Goal: Information Seeking & Learning: Learn about a topic

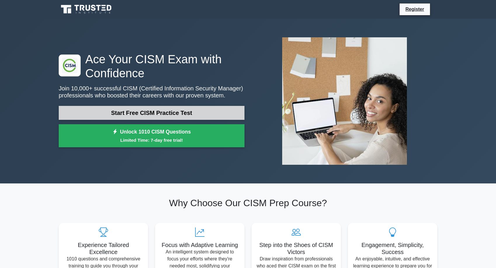
click at [138, 111] on link "Start Free CISM Practice Test" at bounding box center [152, 113] width 186 height 14
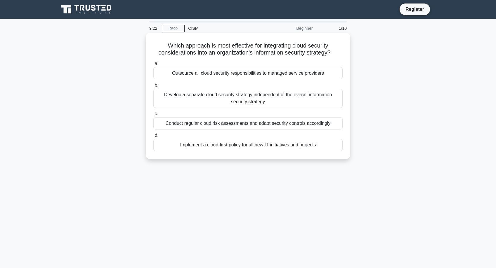
click at [239, 123] on div "Conduct regular cloud risk assessments and adapt security controls accordingly" at bounding box center [247, 123] width 189 height 12
click at [153, 116] on input "c. Conduct regular cloud risk assessments and adapt security controls according…" at bounding box center [153, 114] width 0 height 4
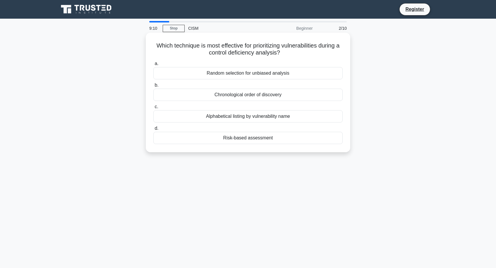
click at [258, 139] on div "Risk-based assessment" at bounding box center [247, 138] width 189 height 12
click at [153, 130] on input "d. Risk-based assessment" at bounding box center [153, 129] width 0 height 4
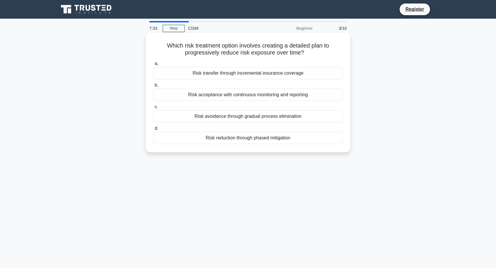
click at [227, 140] on div "Risk reduction through phased mitigation" at bounding box center [247, 138] width 189 height 12
click at [153, 130] on input "d. Risk reduction through phased mitigation" at bounding box center [153, 129] width 0 height 4
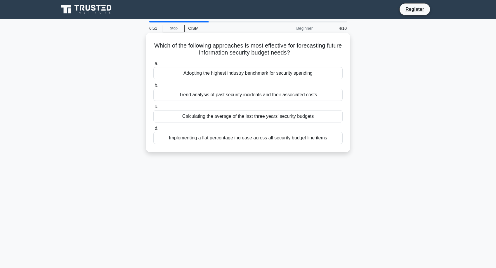
click at [211, 96] on div "Trend analysis of past security incidents and their associated costs" at bounding box center [247, 95] width 189 height 12
click at [153, 87] on input "b. Trend analysis of past security incidents and their associated costs" at bounding box center [153, 85] width 0 height 4
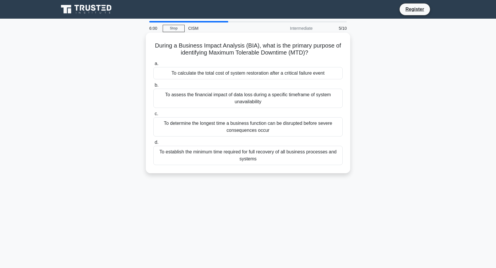
click at [265, 123] on div "To determine the longest time a business function can be disrupted before sever…" at bounding box center [247, 126] width 189 height 19
click at [153, 116] on input "c. To determine the longest time a business function can be disrupted before se…" at bounding box center [153, 114] width 0 height 4
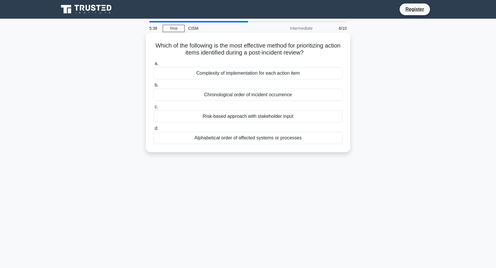
click at [246, 116] on div "Risk-based approach with stakeholder input" at bounding box center [247, 116] width 189 height 12
click at [153, 109] on input "c. Risk-based approach with stakeholder input" at bounding box center [153, 107] width 0 height 4
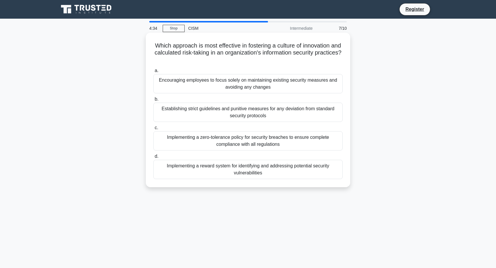
click at [234, 172] on div "Implementing a reward system for identifying and addressing potential security …" at bounding box center [247, 169] width 189 height 19
click at [153, 158] on input "d. Implementing a reward system for identifying and addressing potential securi…" at bounding box center [153, 157] width 0 height 4
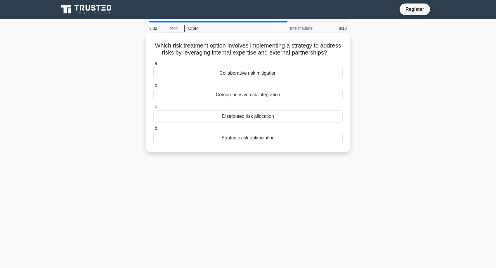
click at [245, 73] on div "Collaborative risk mitigation" at bounding box center [247, 73] width 189 height 12
click at [153, 66] on input "a. Collaborative risk mitigation" at bounding box center [153, 64] width 0 height 4
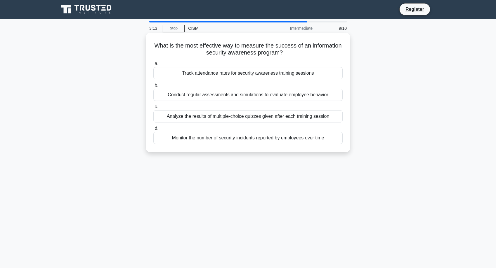
click at [177, 94] on div "Conduct regular assessments and simulations to evaluate employee behavior" at bounding box center [247, 95] width 189 height 12
click at [153, 87] on input "b. Conduct regular assessments and simulations to evaluate employee behavior" at bounding box center [153, 85] width 0 height 4
click at [284, 72] on div "Utilizing memory forensics tools to examine volatile data" at bounding box center [247, 73] width 189 height 12
click at [153, 66] on input "a. Utilizing memory forensics tools to examine volatile data" at bounding box center [153, 64] width 0 height 4
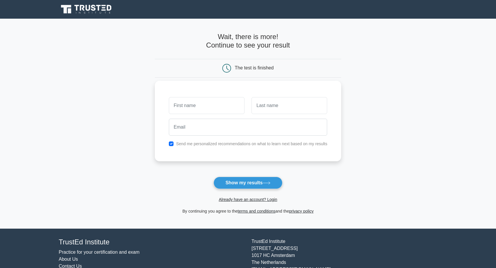
click at [208, 104] on input "text" at bounding box center [207, 105] width 76 height 17
type input "miso"
type input "horny"
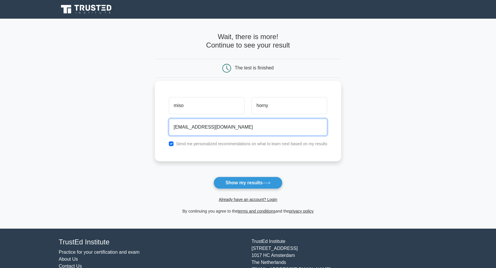
click at [201, 128] on input "mbarker9537@gmail.com" at bounding box center [248, 127] width 158 height 17
type input "mbarker9537+miso@gmail.com"
click at [187, 144] on label "Send me personalized recommendations on what to learn next based on my results" at bounding box center [251, 144] width 151 height 5
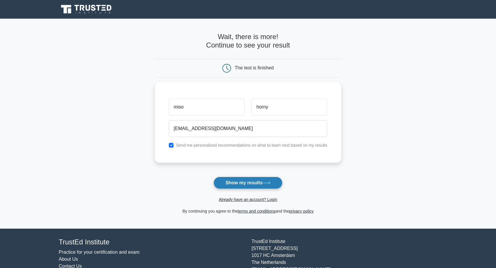
click at [259, 185] on button "Show my results" at bounding box center [247, 183] width 69 height 12
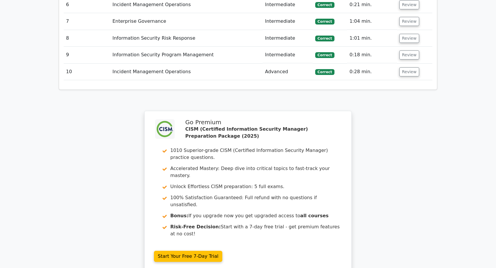
scroll to position [1030, 0]
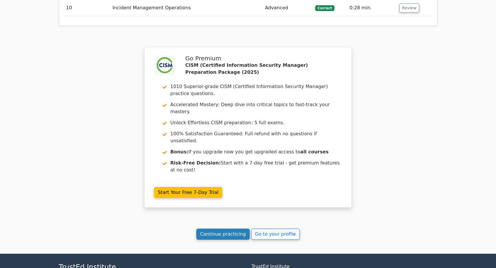
click at [216, 229] on link "Continue practicing" at bounding box center [222, 234] width 53 height 11
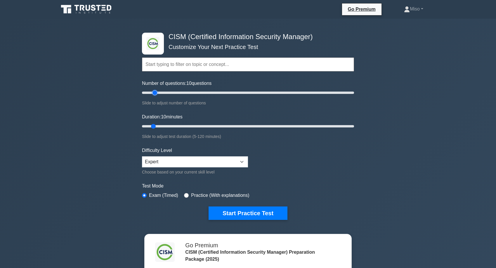
click at [156, 94] on input "Number of questions: 10 questions" at bounding box center [248, 92] width 212 height 7
type input "20"
click at [158, 94] on input "Number of questions: 20 questions" at bounding box center [248, 92] width 212 height 7
drag, startPoint x: 154, startPoint y: 126, endPoint x: 163, endPoint y: 127, distance: 9.4
type input "15"
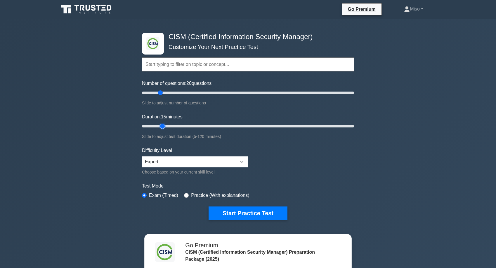
click at [163, 127] on input "Duration: 15 minutes" at bounding box center [248, 126] width 212 height 7
click at [187, 195] on input "radio" at bounding box center [186, 195] width 5 height 5
radio input "true"
click at [247, 217] on button "Start Practice Test" at bounding box center [247, 213] width 79 height 13
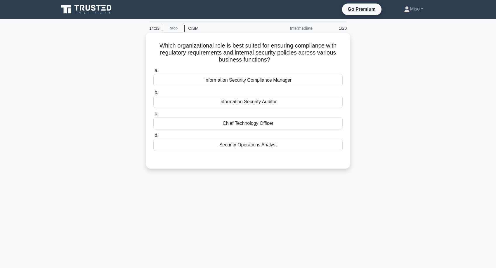
click at [273, 79] on div "Information Security Compliance Manager" at bounding box center [247, 80] width 189 height 12
click at [153, 73] on input "a. Information Security Compliance Manager" at bounding box center [153, 71] width 0 height 4
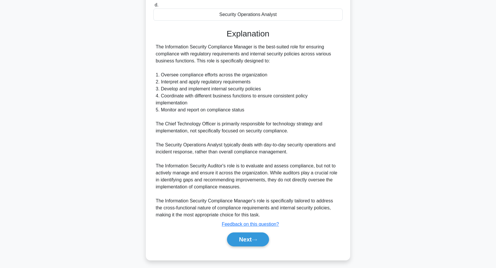
scroll to position [134, 0]
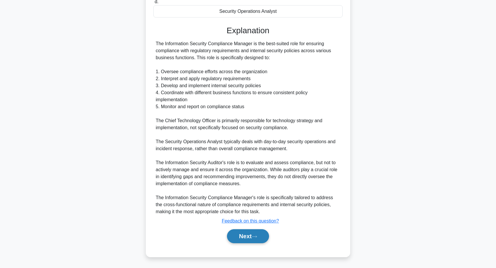
click at [251, 236] on button "Next" at bounding box center [248, 236] width 42 height 14
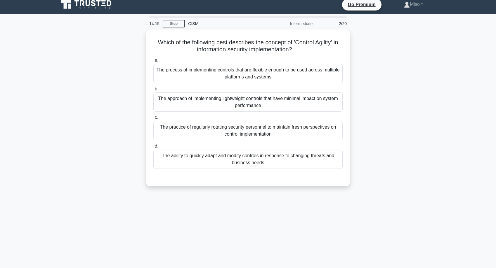
scroll to position [0, 0]
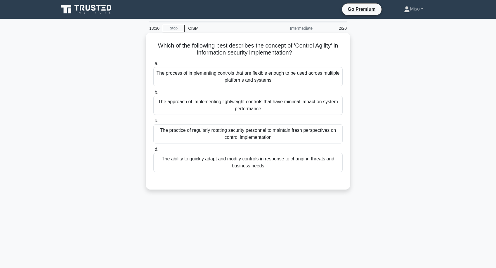
click at [218, 161] on div "The ability to quickly adapt and modify controls in response to changing threat…" at bounding box center [247, 162] width 189 height 19
click at [153, 151] on input "d. The ability to quickly adapt and modify controls in response to changing thr…" at bounding box center [153, 150] width 0 height 4
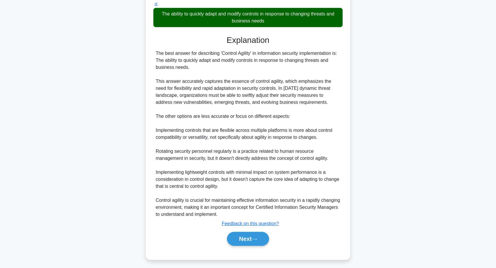
scroll to position [148, 0]
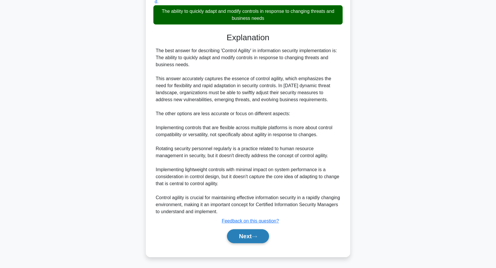
click at [251, 238] on button "Next" at bounding box center [248, 236] width 42 height 14
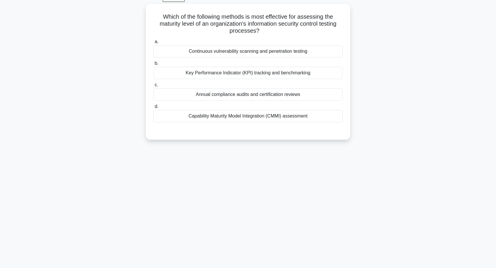
scroll to position [4, 0]
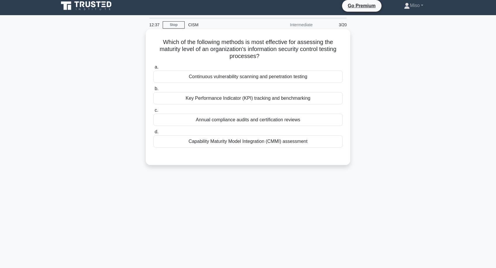
click at [254, 120] on div "Annual compliance audits and certification reviews" at bounding box center [247, 120] width 189 height 12
click at [153, 112] on input "c. Annual compliance audits and certification reviews" at bounding box center [153, 111] width 0 height 4
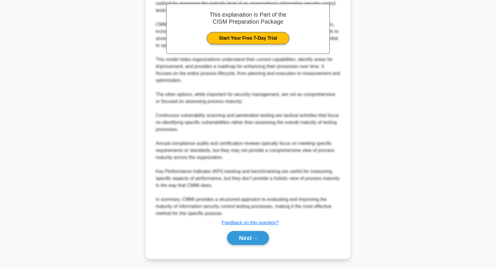
scroll to position [183, 0]
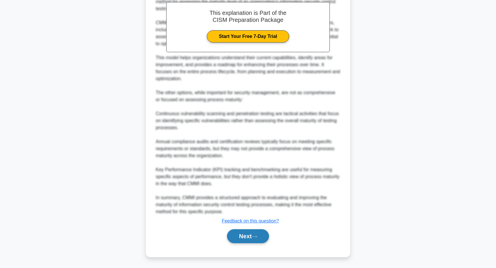
click at [250, 237] on button "Next" at bounding box center [248, 236] width 42 height 14
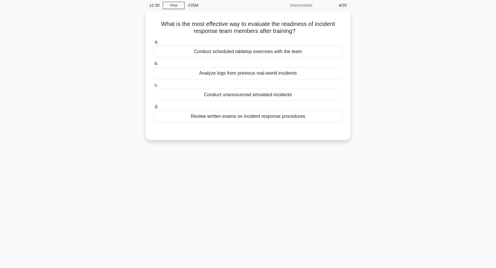
scroll to position [0, 0]
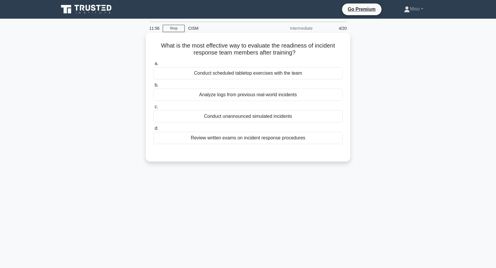
click at [268, 119] on div "Conduct unannounced simulated incidents" at bounding box center [247, 116] width 189 height 12
click at [153, 109] on input "c. Conduct unannounced simulated incidents" at bounding box center [153, 107] width 0 height 4
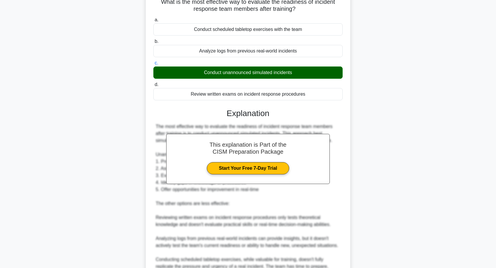
scroll to position [134, 0]
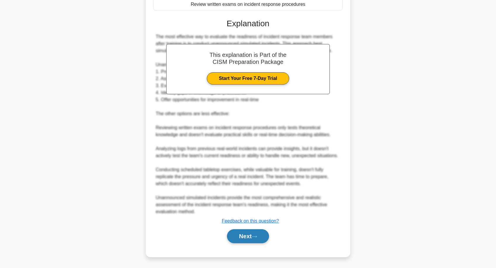
click at [243, 235] on button "Next" at bounding box center [248, 236] width 42 height 14
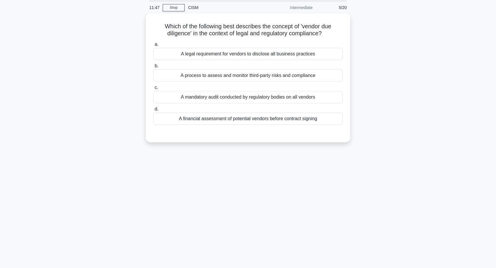
scroll to position [0, 0]
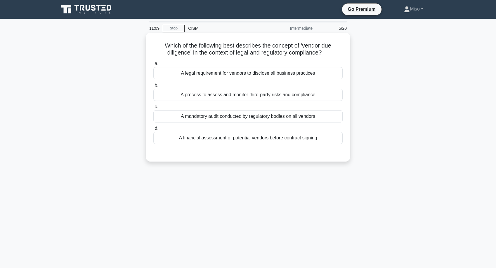
click at [335, 97] on div "A process to assess and monitor third-party risks and compliance" at bounding box center [247, 95] width 189 height 12
click at [153, 87] on input "b. A process to assess and monitor third-party risks and compliance" at bounding box center [153, 85] width 0 height 4
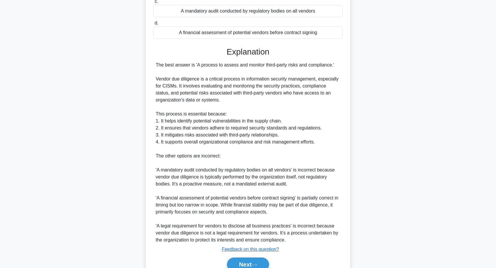
scroll to position [134, 0]
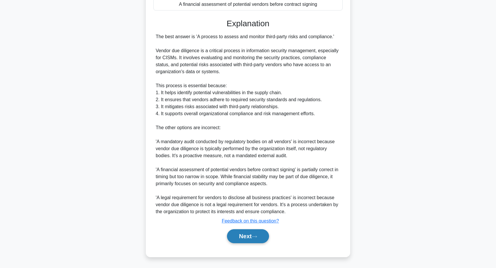
click at [239, 236] on button "Next" at bounding box center [248, 236] width 42 height 14
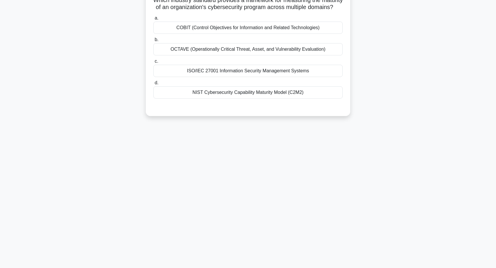
scroll to position [0, 0]
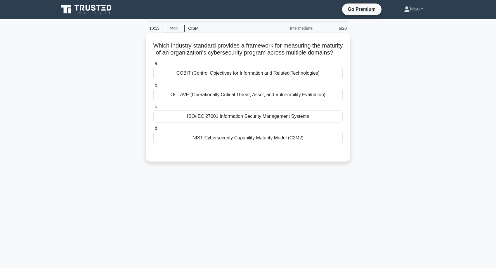
drag, startPoint x: 196, startPoint y: 144, endPoint x: 181, endPoint y: 143, distance: 14.9
click at [196, 144] on div "NIST Cybersecurity Capability Maturity Model (C2M2)" at bounding box center [247, 138] width 189 height 12
click at [153, 130] on input "d. NIST Cybersecurity Capability Maturity Model (C2M2)" at bounding box center [153, 129] width 0 height 4
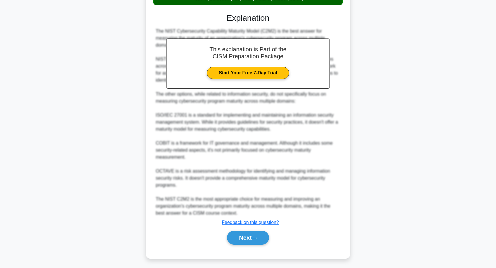
scroll to position [148, 0]
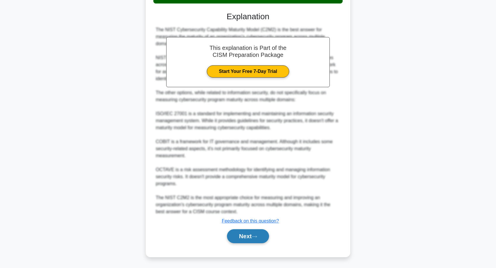
click at [245, 237] on button "Next" at bounding box center [248, 236] width 42 height 14
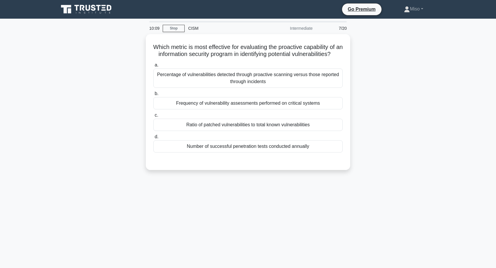
scroll to position [0, 0]
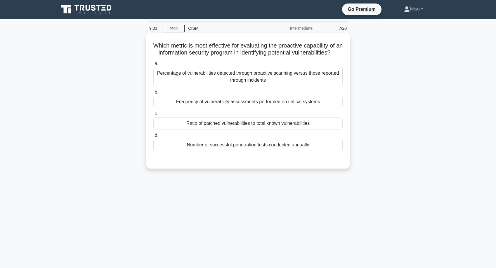
click at [171, 80] on div "Percentage of vulnerabilities detected through proactive scanning versus those …" at bounding box center [247, 76] width 189 height 19
click at [153, 66] on input "a. Percentage of vulnerabilities detected through proactive scanning versus tho…" at bounding box center [153, 64] width 0 height 4
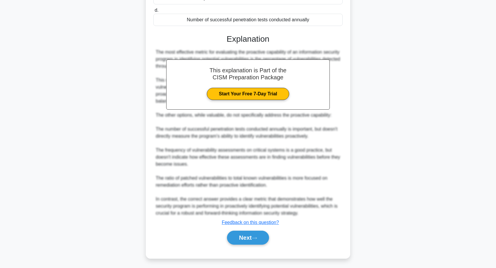
scroll to position [134, 0]
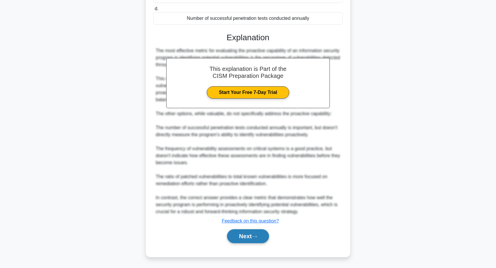
click at [234, 235] on button "Next" at bounding box center [248, 236] width 42 height 14
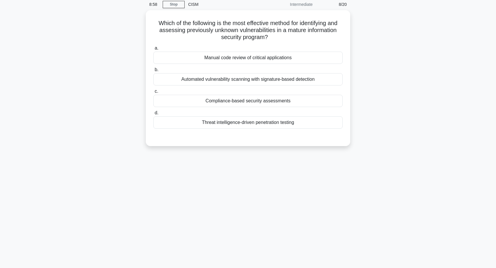
scroll to position [0, 0]
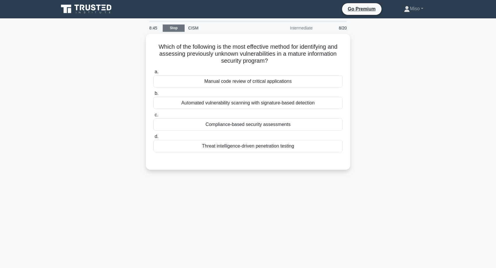
click at [178, 28] on link "Stop" at bounding box center [174, 28] width 22 height 7
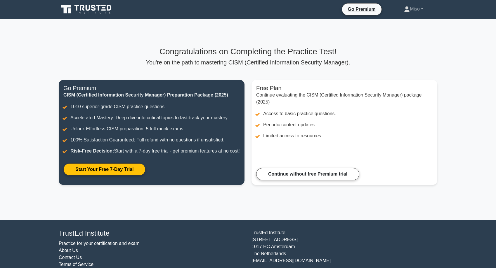
click at [446, 45] on main "Congratulations on Completing the Practice Test! You're on the path to masterin…" at bounding box center [248, 119] width 496 height 201
drag, startPoint x: 426, startPoint y: 39, endPoint x: 425, endPoint y: 23, distance: 16.7
click at [426, 39] on div "Congratulations on Completing the Practice Test! You're on the path to masterin…" at bounding box center [247, 119] width 385 height 201
click at [411, 10] on link "Miso" at bounding box center [413, 9] width 47 height 12
click at [471, 77] on main "Congratulations on Completing the Practice Test! You're on the path to masterin…" at bounding box center [248, 119] width 496 height 201
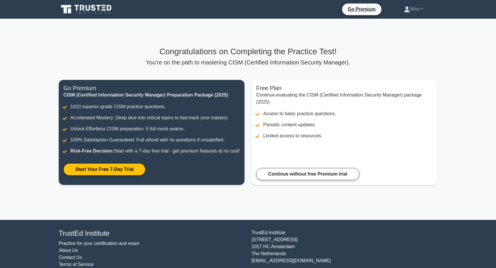
click at [463, 55] on main "Congratulations on Completing the Practice Test! You're on the path to masterin…" at bounding box center [248, 119] width 496 height 201
